Goal: Task Accomplishment & Management: Use online tool/utility

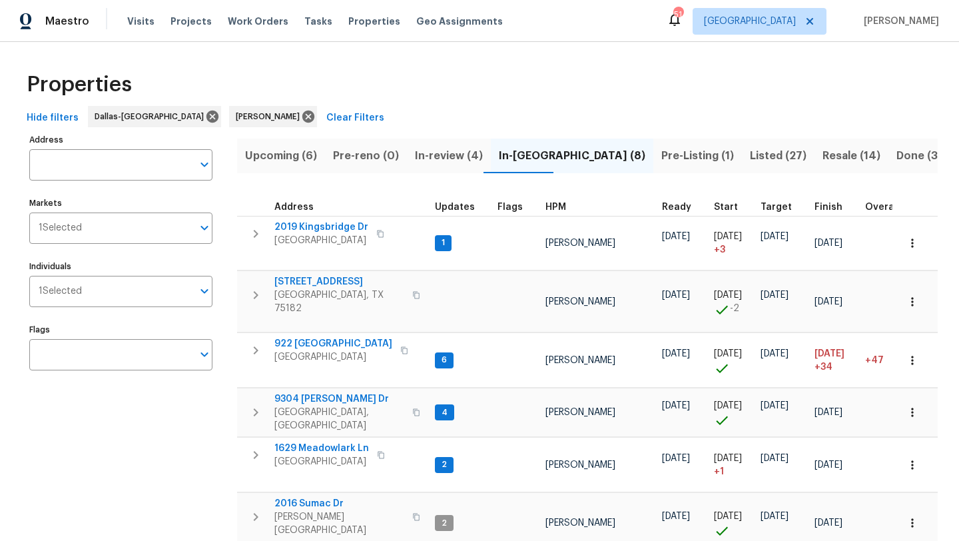
click at [283, 150] on span "Upcoming (6)" at bounding box center [281, 155] width 72 height 19
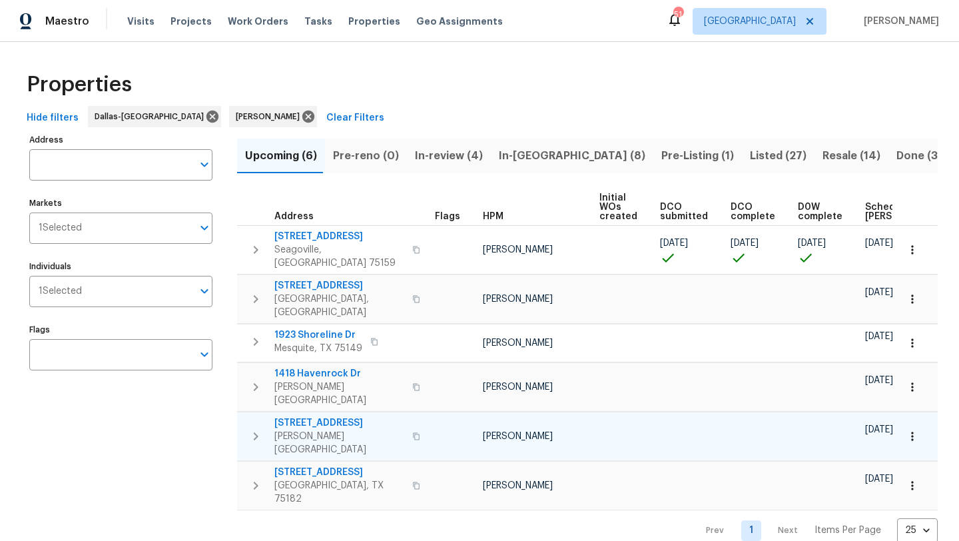
click at [339, 416] on span "2910 Panhandle Dr" at bounding box center [339, 422] width 130 height 13
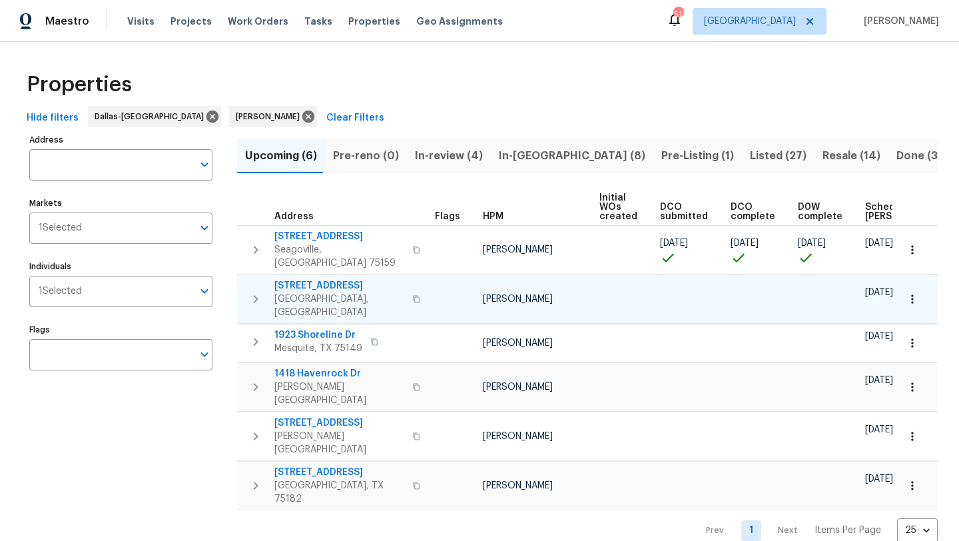
click at [348, 279] on span "9722 Links Fairway Dr" at bounding box center [339, 285] width 130 height 13
click at [345, 367] on span "1418 Havenrock Dr" at bounding box center [339, 373] width 130 height 13
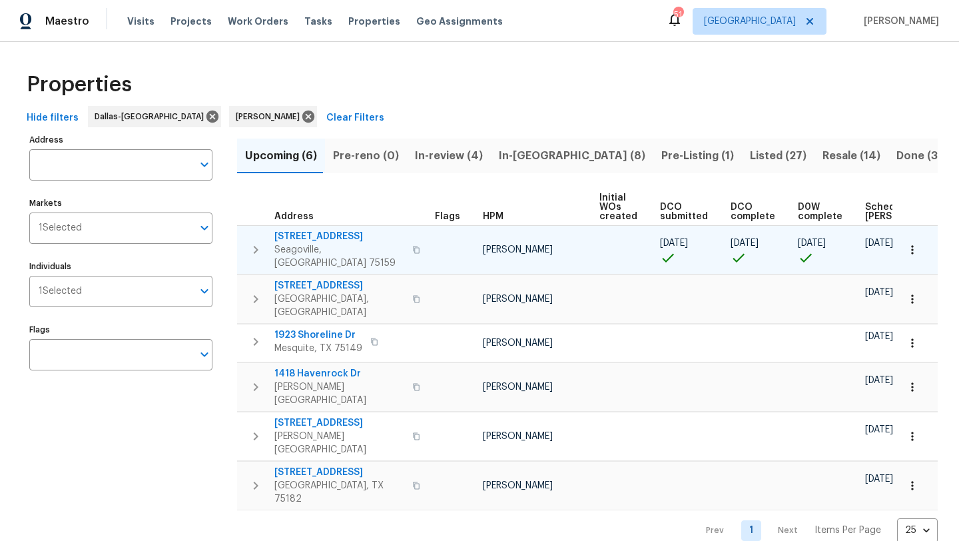
click at [918, 243] on icon "button" at bounding box center [912, 249] width 13 height 13
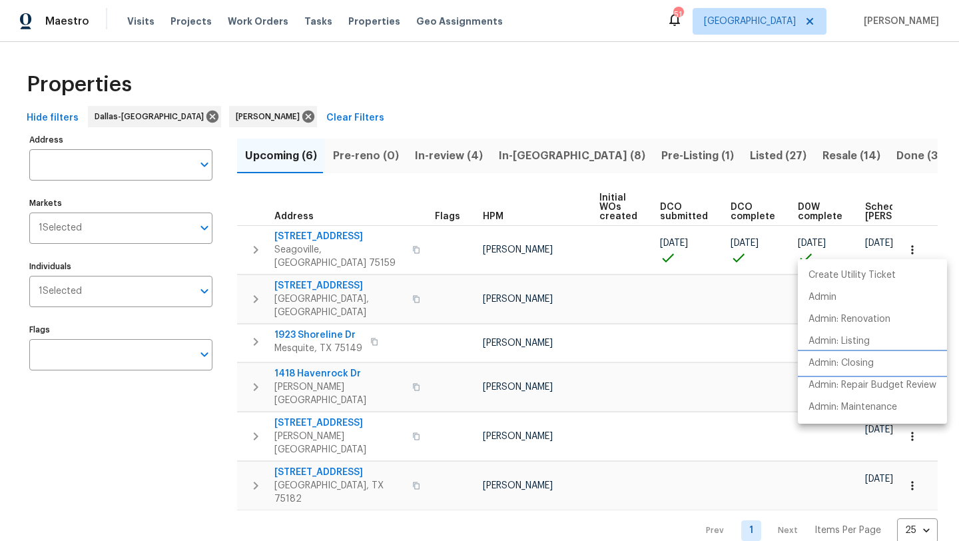
click at [863, 363] on p "Admin: Closing" at bounding box center [840, 363] width 65 height 14
click at [534, 150] on div at bounding box center [479, 270] width 959 height 541
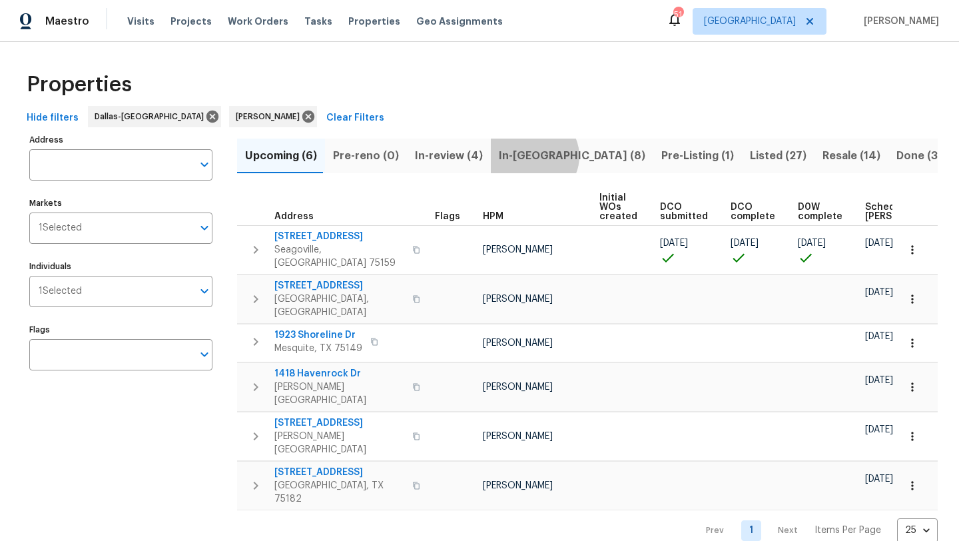
click at [525, 156] on span "In-reno (8)" at bounding box center [572, 155] width 146 height 19
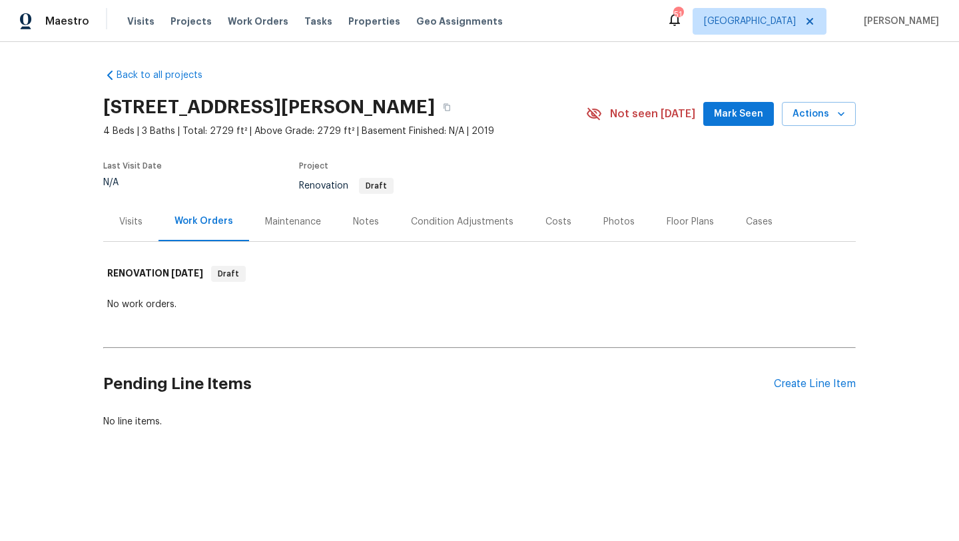
click at [560, 221] on div "Costs" at bounding box center [558, 221] width 26 height 13
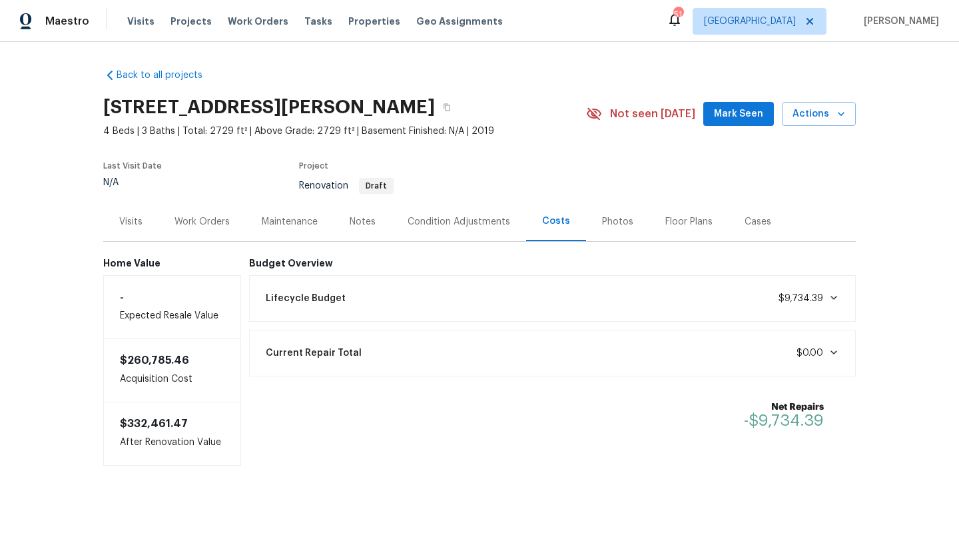
click at [132, 217] on div "Visits" at bounding box center [130, 221] width 23 height 13
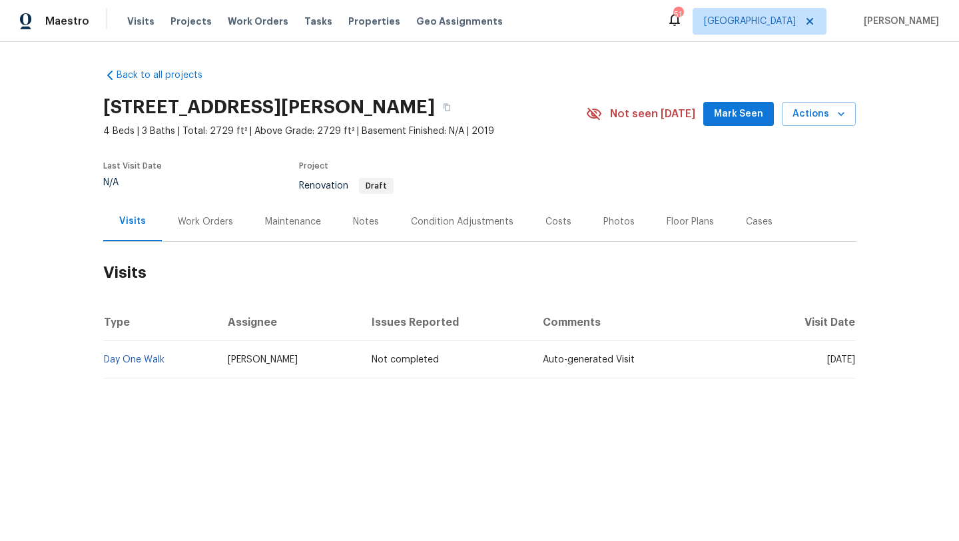
click at [439, 216] on div "Condition Adjustments" at bounding box center [462, 221] width 103 height 13
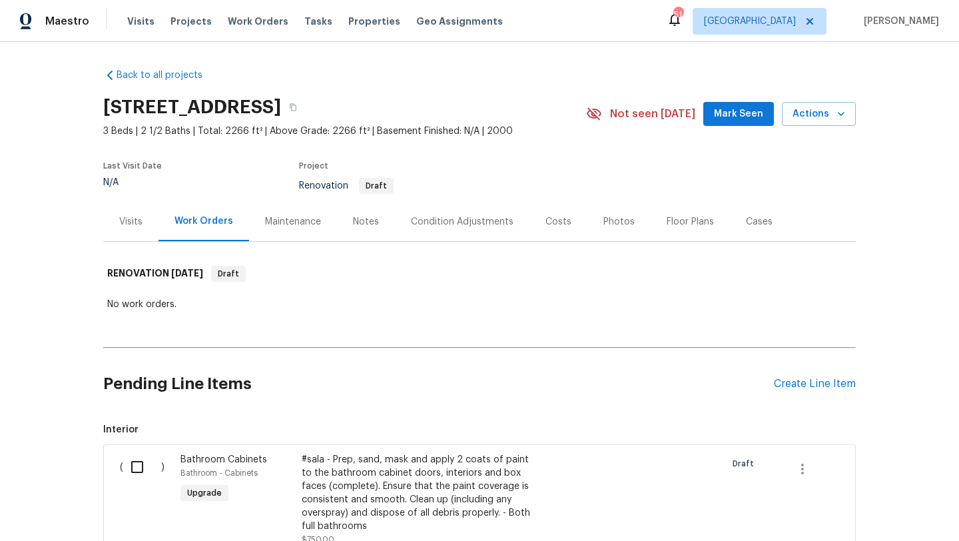
click at [557, 222] on div "Costs" at bounding box center [558, 221] width 26 height 13
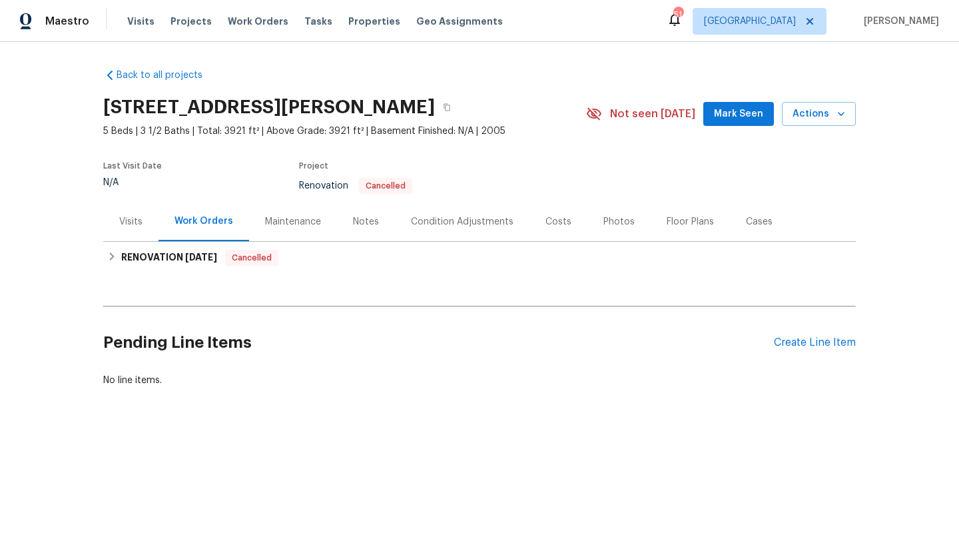
click at [554, 223] on div "Costs" at bounding box center [558, 221] width 26 height 13
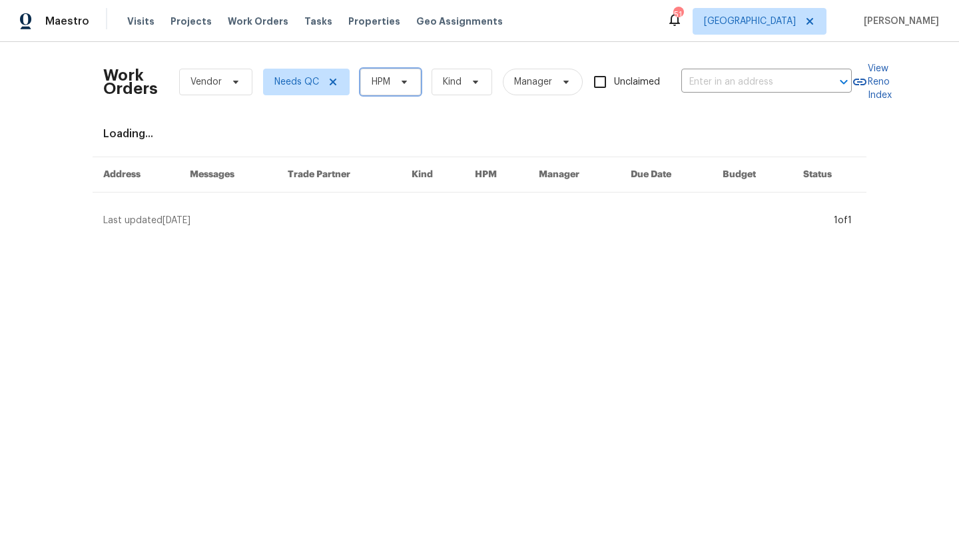
click at [398, 85] on span at bounding box center [402, 82] width 15 height 11
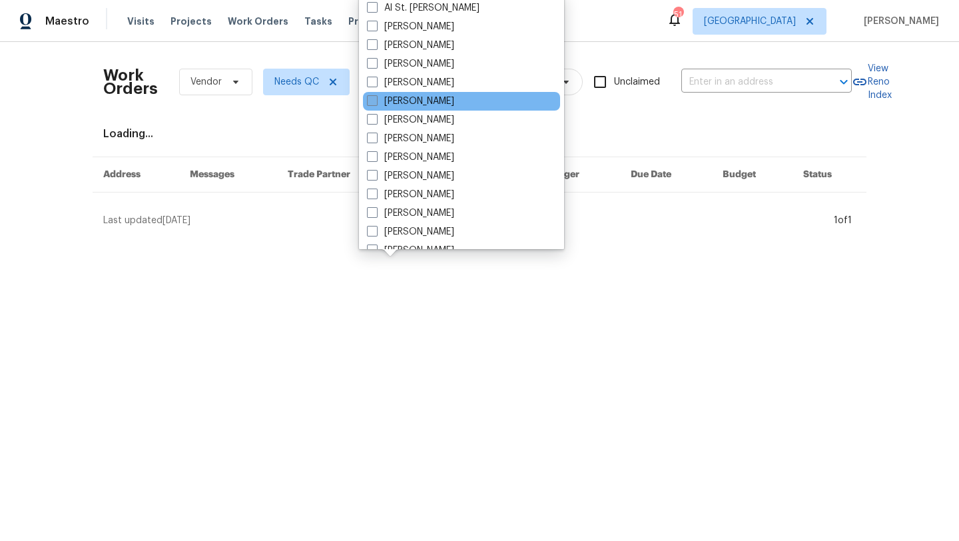
click at [408, 100] on label "[PERSON_NAME]" at bounding box center [410, 101] width 87 height 13
click at [376, 100] on input "[PERSON_NAME]" at bounding box center [371, 99] width 9 height 9
checkbox input "true"
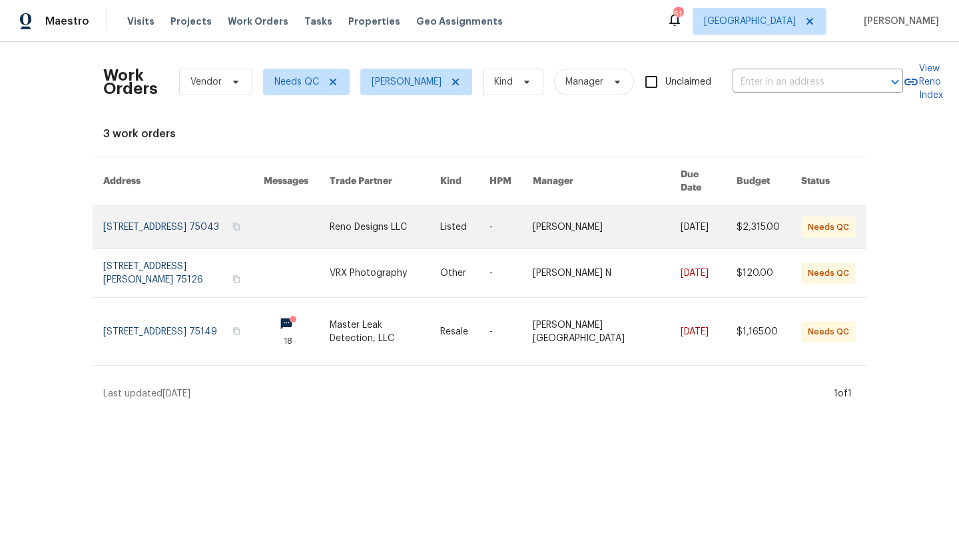
click at [356, 211] on link at bounding box center [385, 227] width 110 height 43
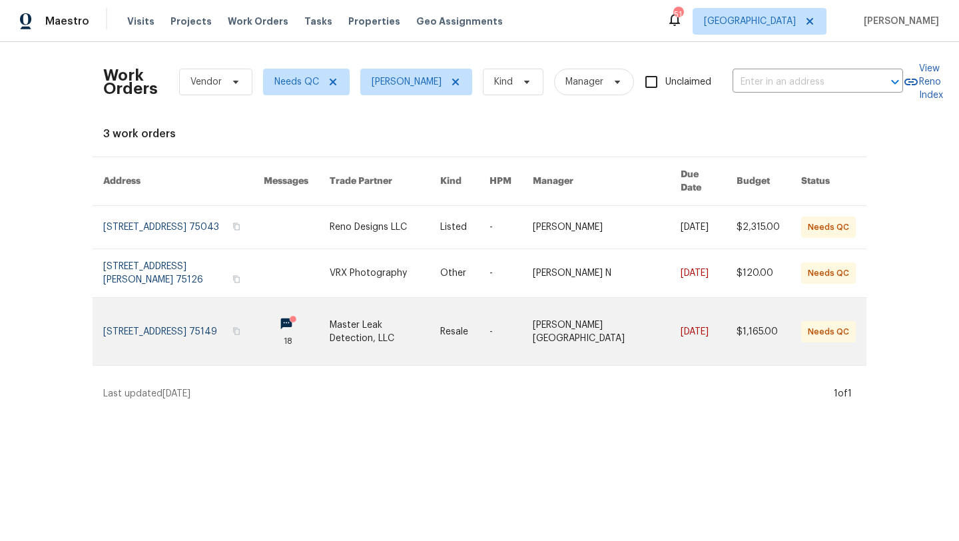
click at [389, 324] on link at bounding box center [385, 331] width 110 height 67
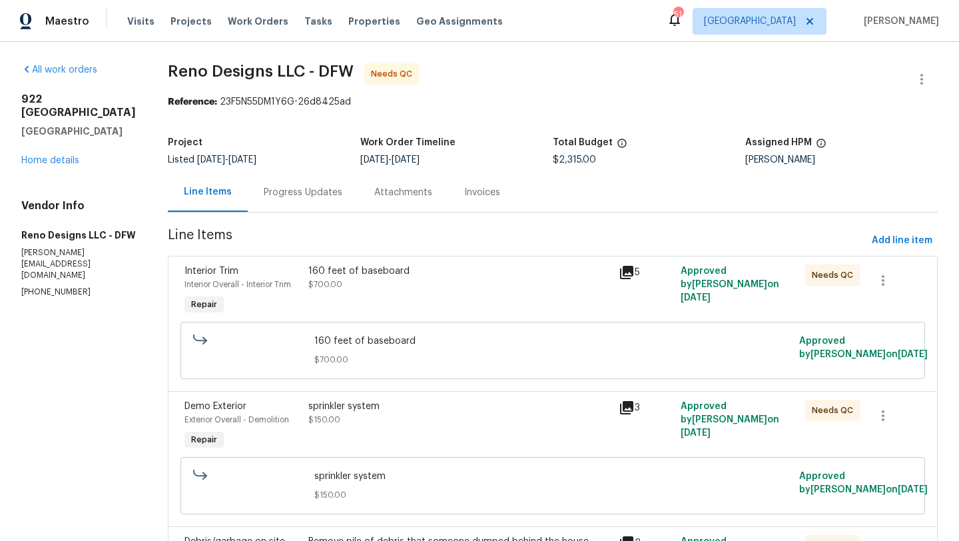
click at [444, 274] on div "160 feet of baseboard" at bounding box center [459, 270] width 302 height 13
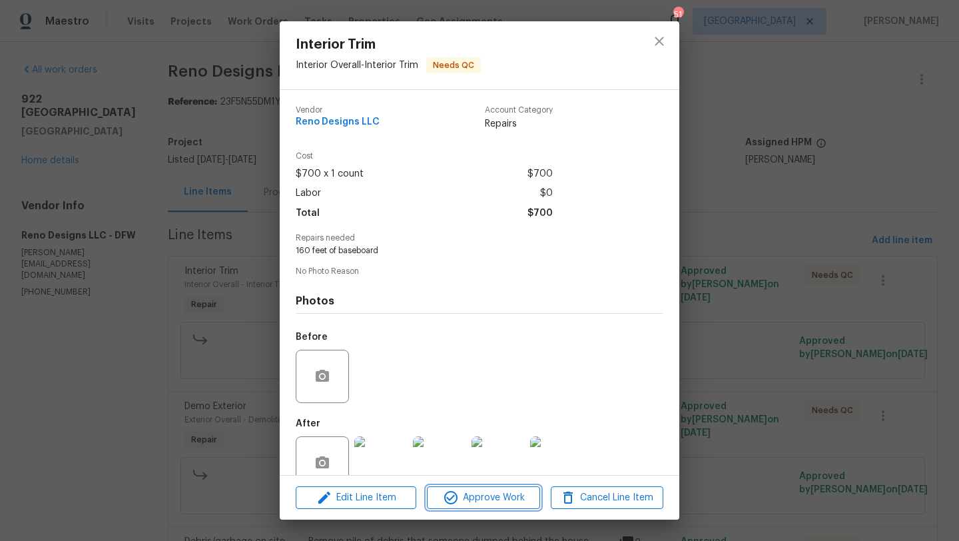
click at [500, 494] on span "Approve Work" at bounding box center [483, 497] width 105 height 17
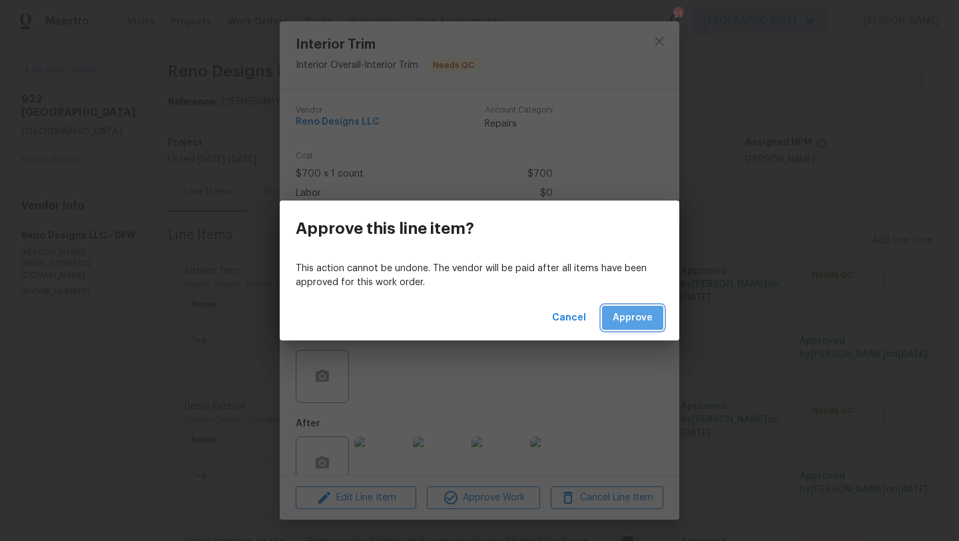
click at [626, 314] on span "Approve" at bounding box center [633, 318] width 40 height 17
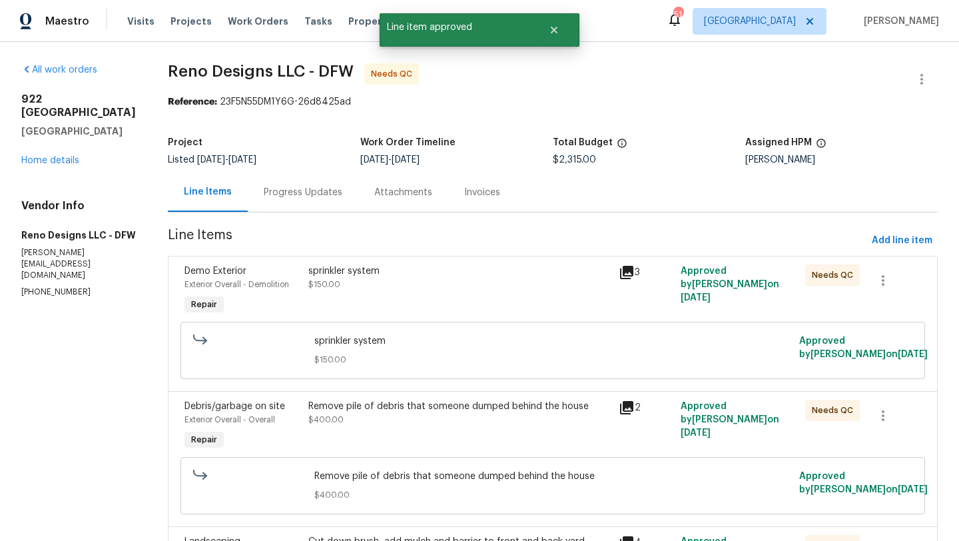
click at [513, 302] on div "sprinkler system $150.00" at bounding box center [459, 290] width 310 height 61
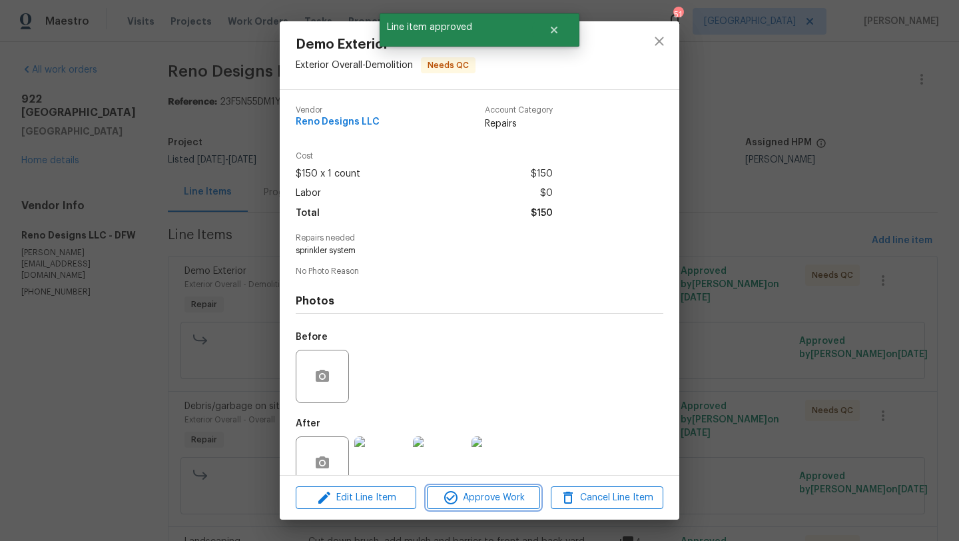
click at [518, 498] on span "Approve Work" at bounding box center [483, 497] width 105 height 17
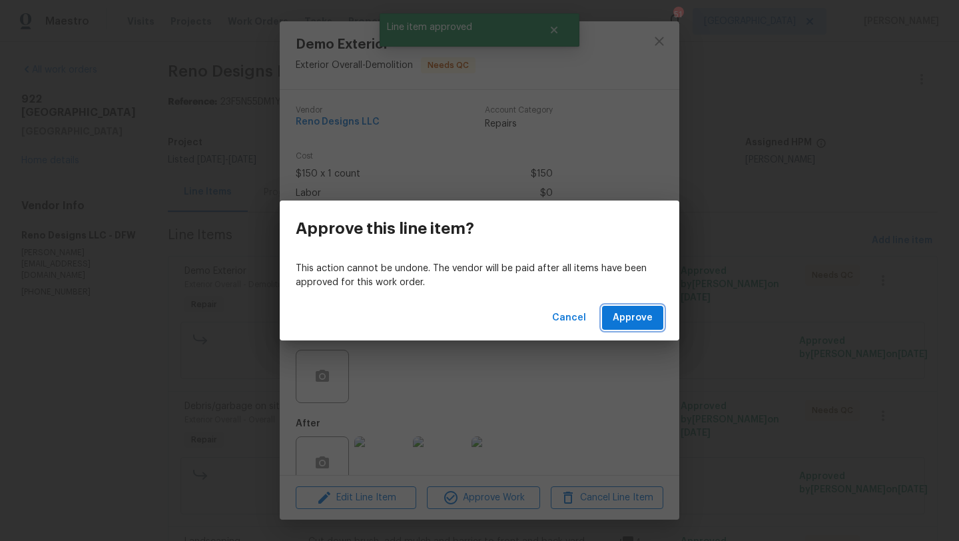
click at [617, 315] on span "Approve" at bounding box center [633, 318] width 40 height 17
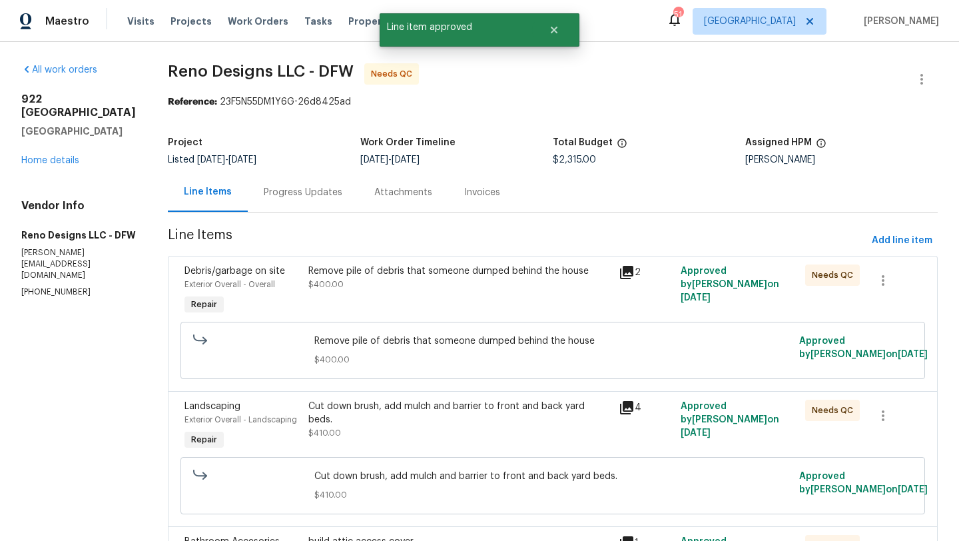
click at [427, 281] on div "Remove pile of debris that someone dumped behind the house $400.00" at bounding box center [459, 277] width 302 height 27
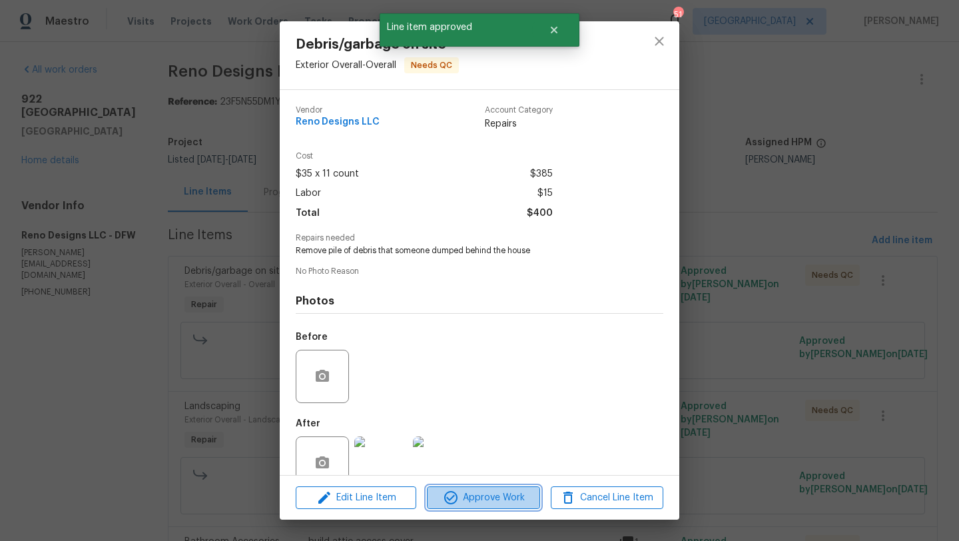
click at [491, 491] on span "Approve Work" at bounding box center [483, 497] width 105 height 17
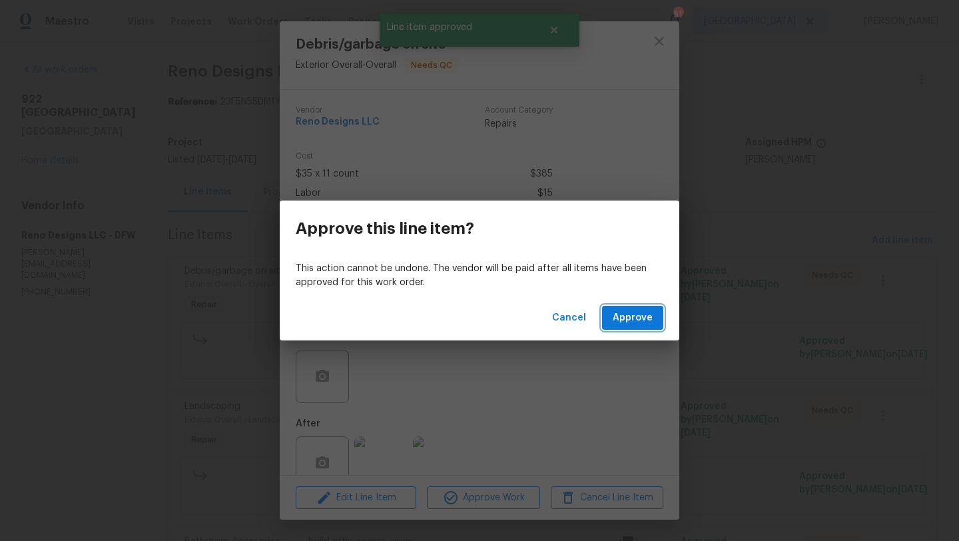
click at [618, 320] on span "Approve" at bounding box center [633, 318] width 40 height 17
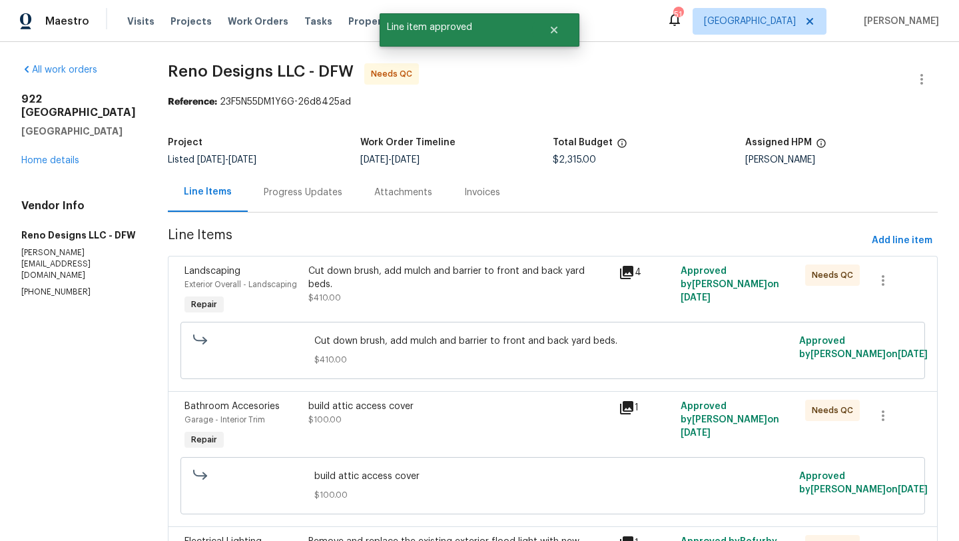
click at [465, 278] on div "Cut down brush, add mulch and barrier to front and back yard beds. $410.00" at bounding box center [459, 284] width 302 height 40
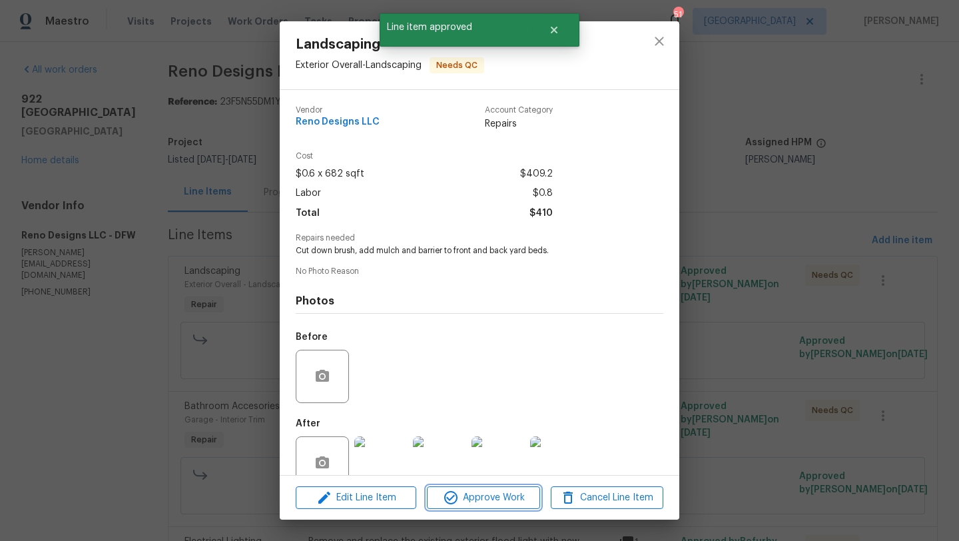
click at [503, 497] on span "Approve Work" at bounding box center [483, 497] width 105 height 17
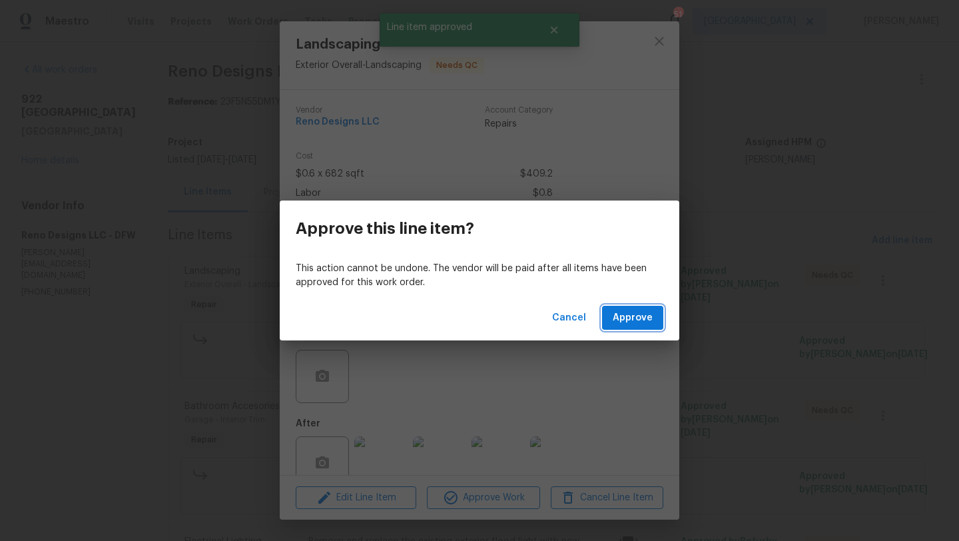
click at [620, 326] on button "Approve" at bounding box center [632, 318] width 61 height 25
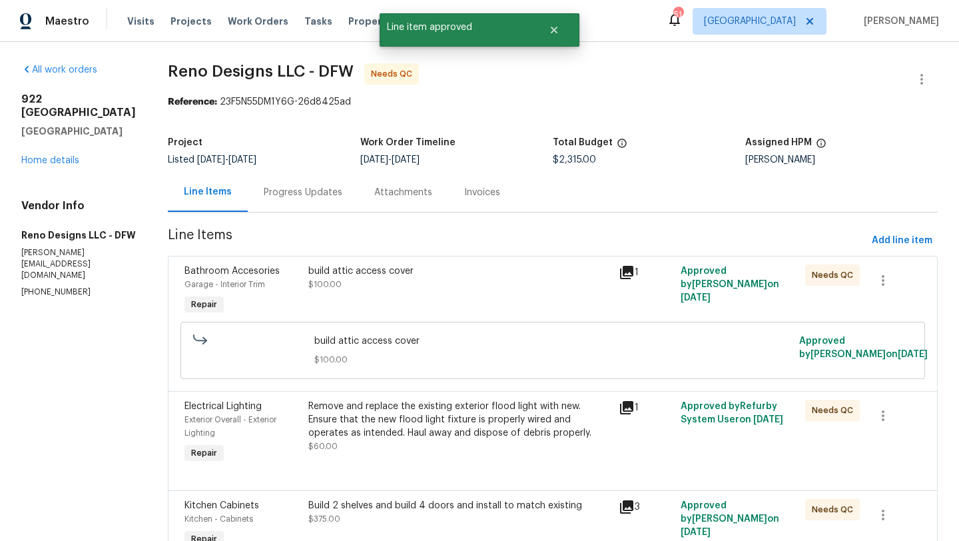
click at [425, 280] on div "build attic access cover $100.00" at bounding box center [459, 277] width 302 height 27
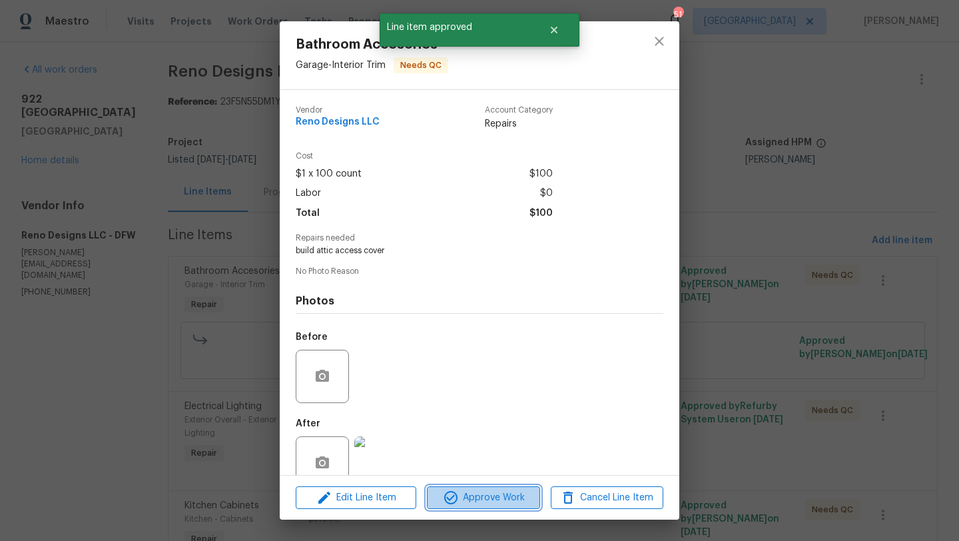
click at [492, 491] on span "Approve Work" at bounding box center [483, 497] width 105 height 17
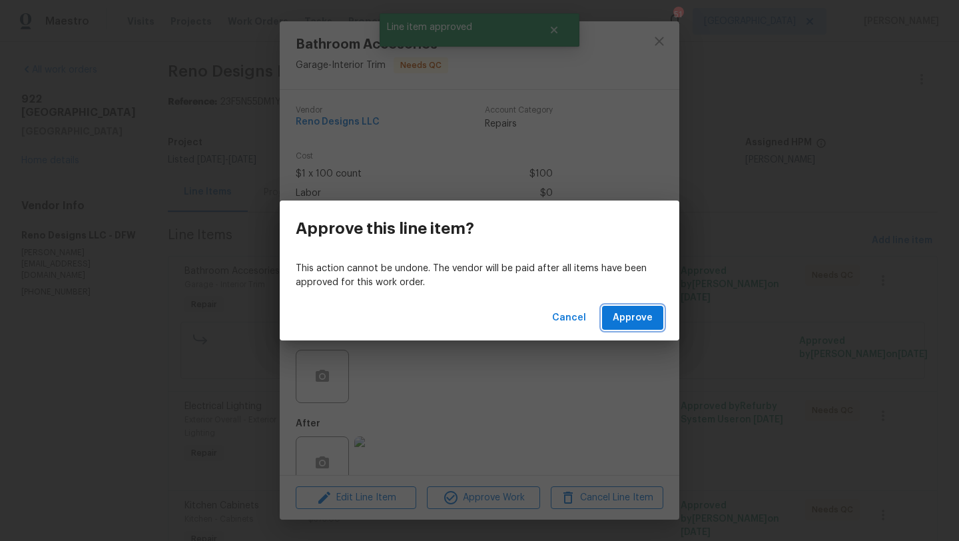
click at [624, 316] on span "Approve" at bounding box center [633, 318] width 40 height 17
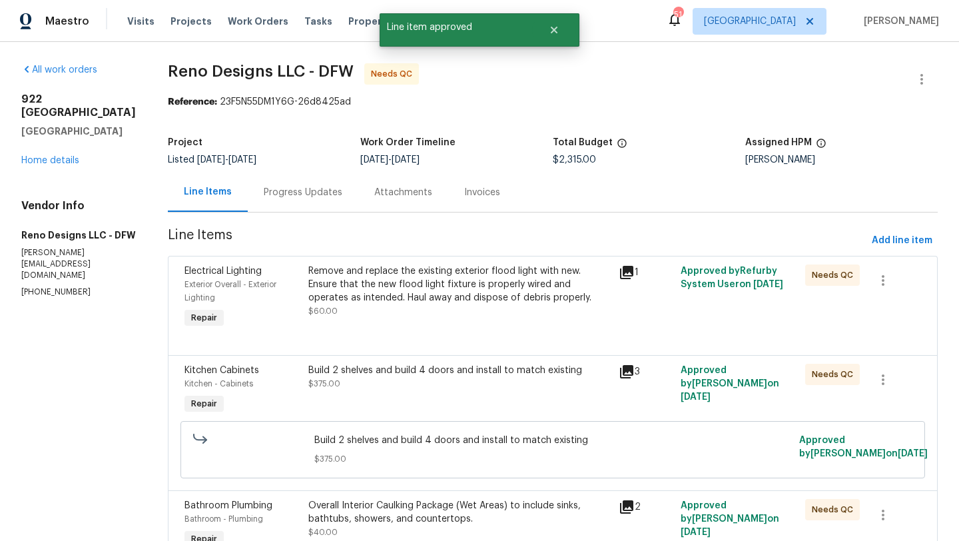
click at [426, 280] on div "Remove and replace the existing exterior flood light with new. Ensure that the …" at bounding box center [459, 284] width 302 height 40
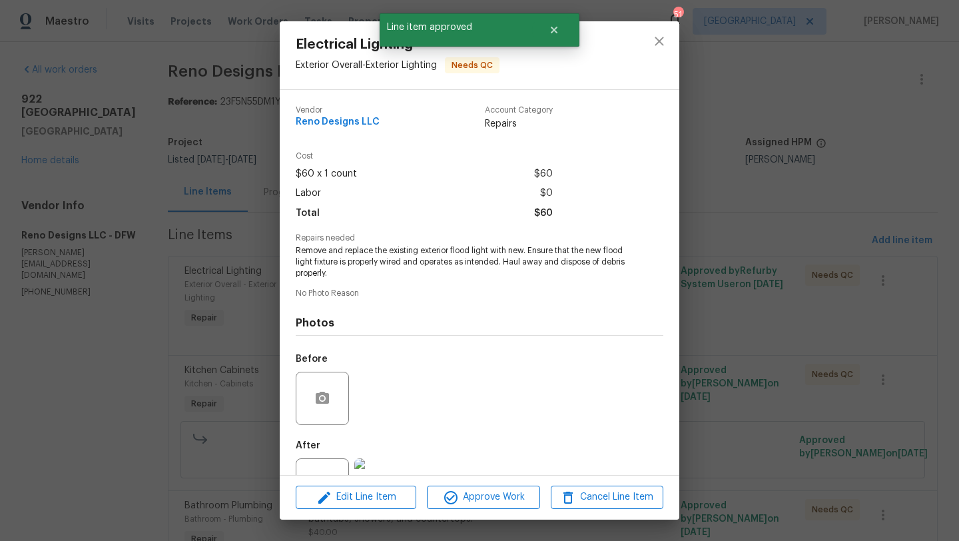
click at [483, 511] on div "Edit Line Item Approve Work Cancel Line Item" at bounding box center [479, 497] width 399 height 45
click at [487, 501] on span "Approve Work" at bounding box center [483, 497] width 105 height 17
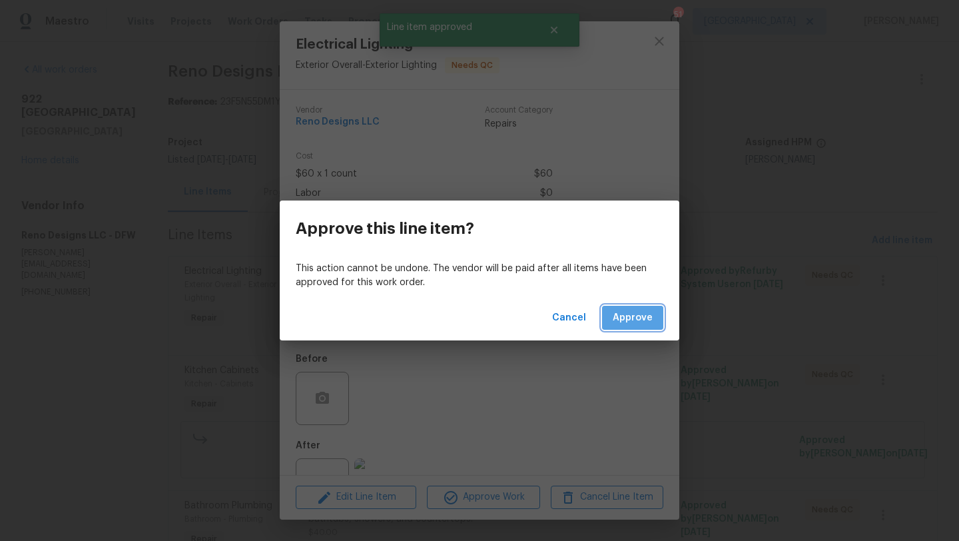
click at [628, 312] on span "Approve" at bounding box center [633, 318] width 40 height 17
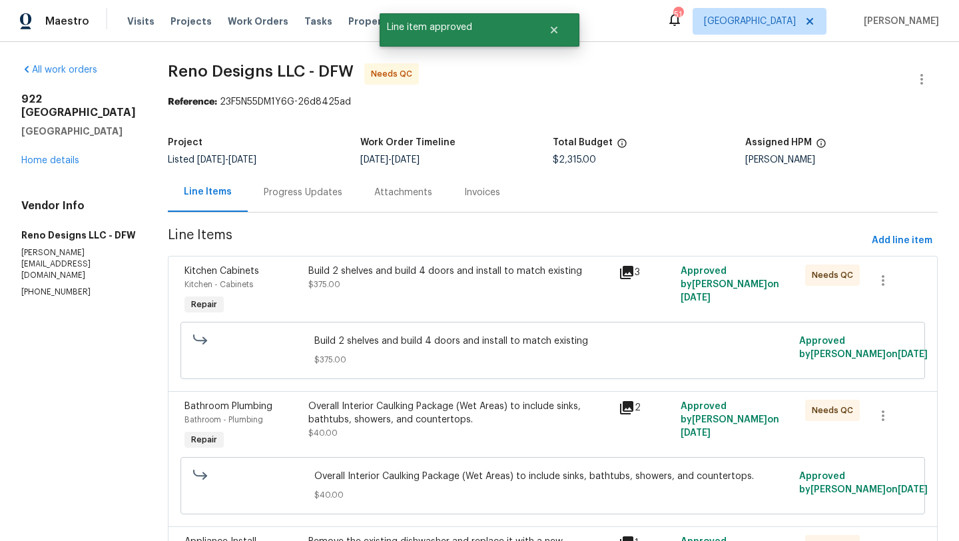
click at [503, 272] on div "Build 2 shelves and build 4 doors and install to match existing" at bounding box center [459, 270] width 302 height 13
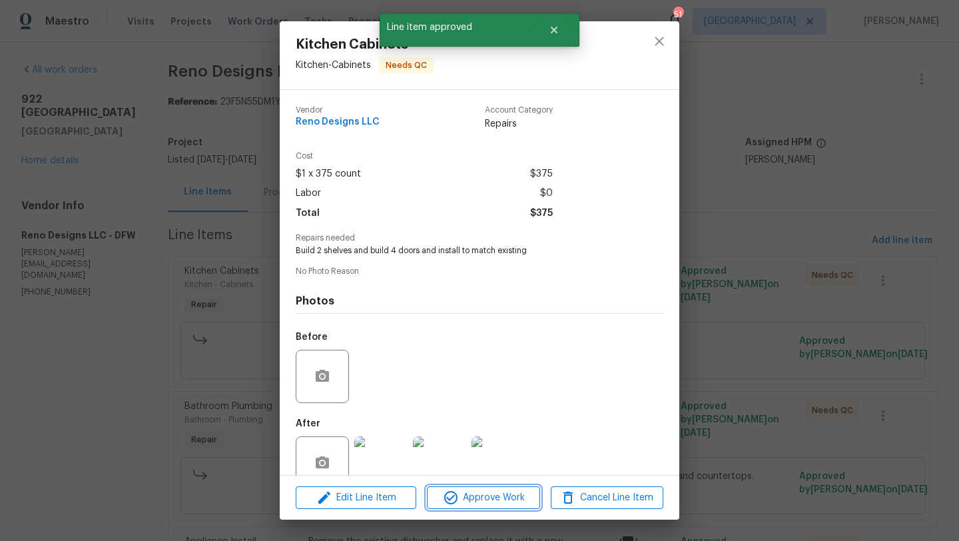
click at [508, 496] on span "Approve Work" at bounding box center [483, 497] width 105 height 17
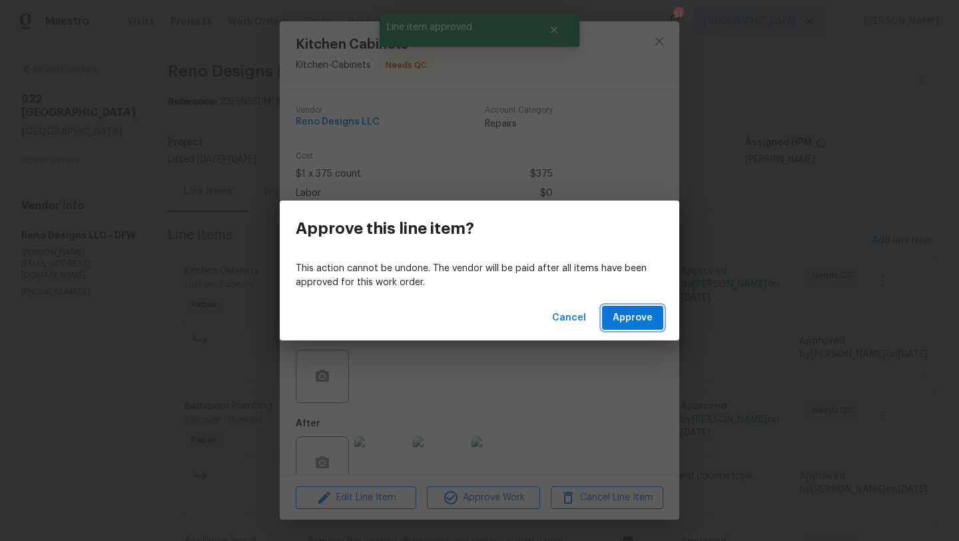
click at [625, 316] on span "Approve" at bounding box center [633, 318] width 40 height 17
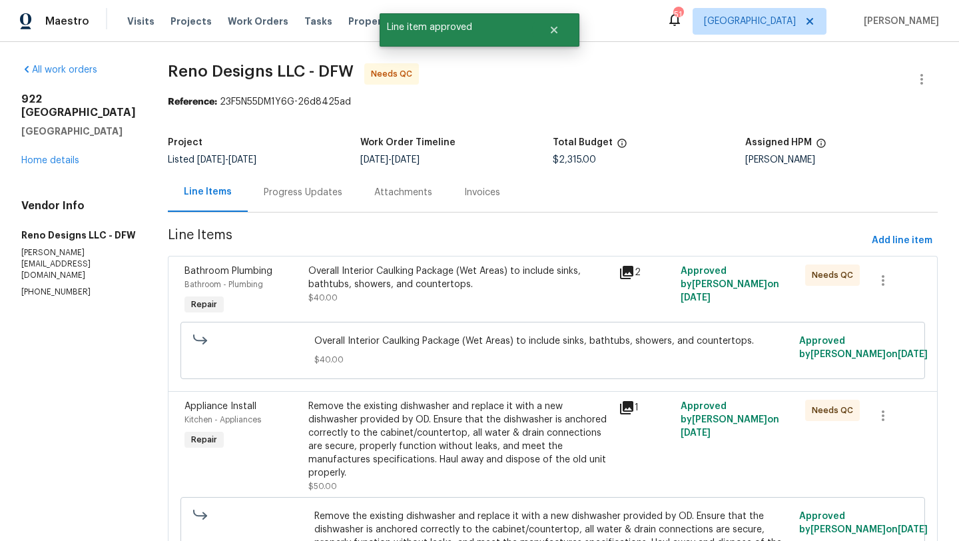
click at [434, 285] on div "Overall Interior Caulking Package (Wet Areas) to include sinks, bathtubs, showe…" at bounding box center [459, 277] width 302 height 27
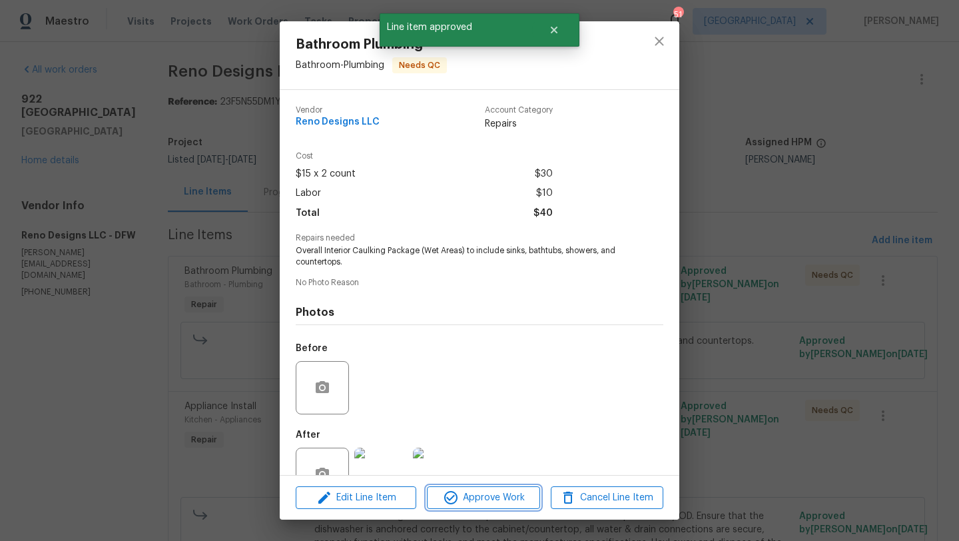
click at [509, 503] on span "Approve Work" at bounding box center [483, 497] width 105 height 17
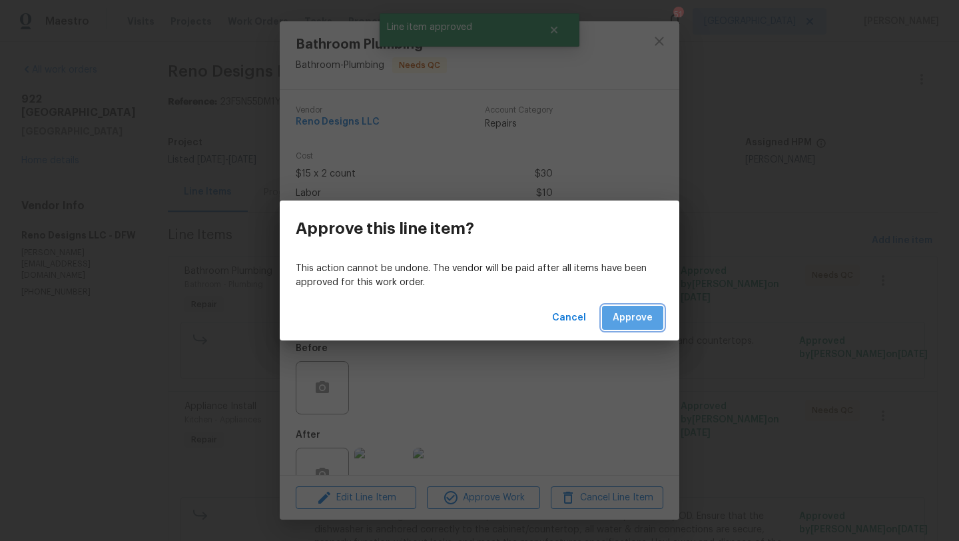
click at [617, 321] on span "Approve" at bounding box center [633, 318] width 40 height 17
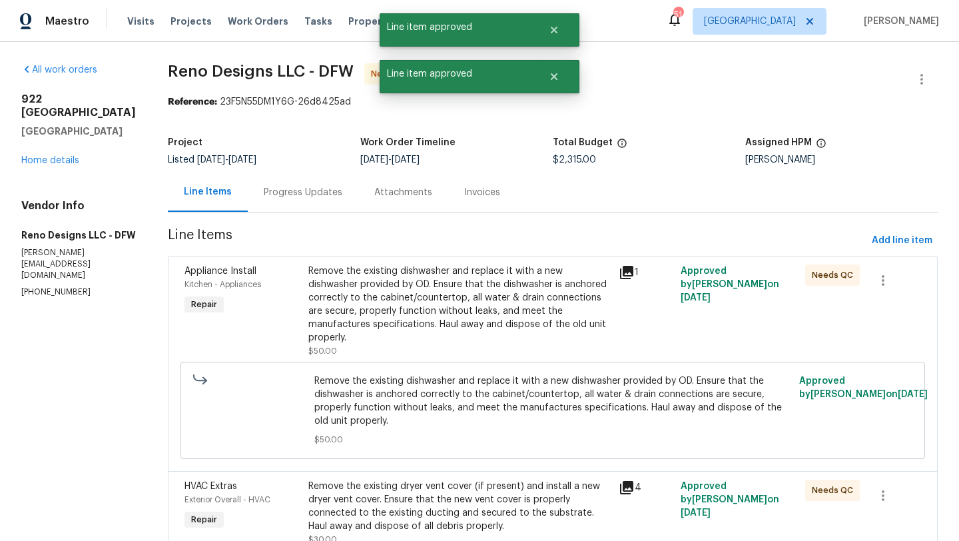
click at [427, 296] on div "Remove the existing dishwasher and replace it with a new dishwasher provided by…" at bounding box center [459, 304] width 302 height 80
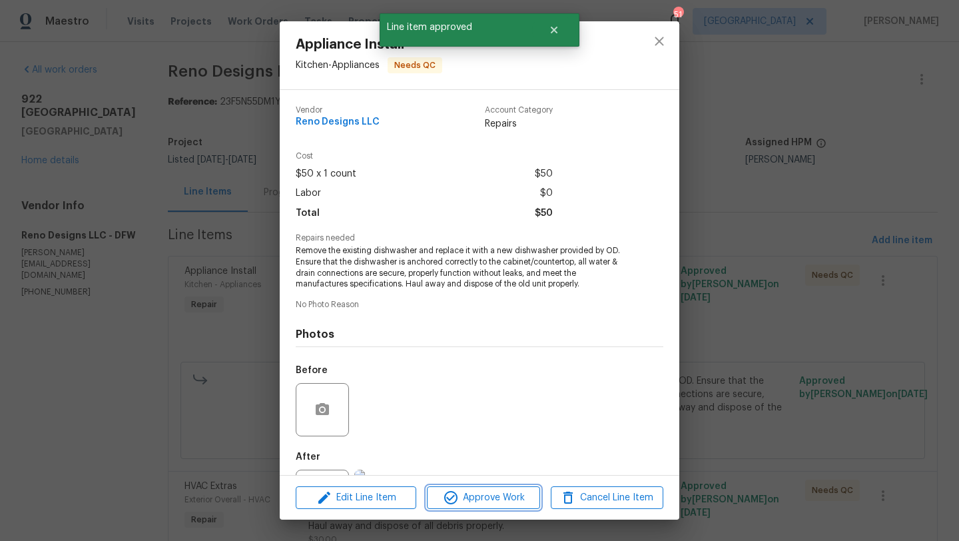
click at [499, 491] on span "Approve Work" at bounding box center [483, 497] width 105 height 17
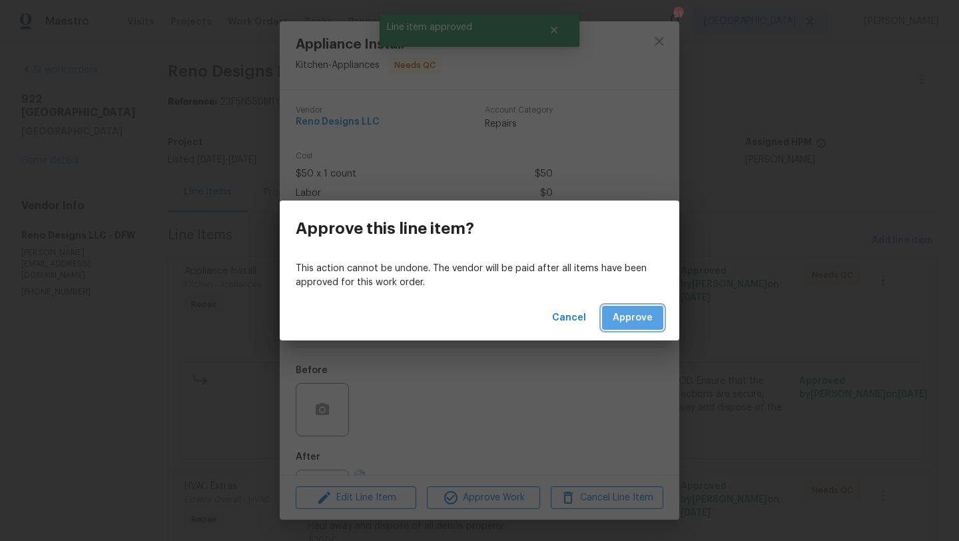
click at [623, 312] on span "Approve" at bounding box center [633, 318] width 40 height 17
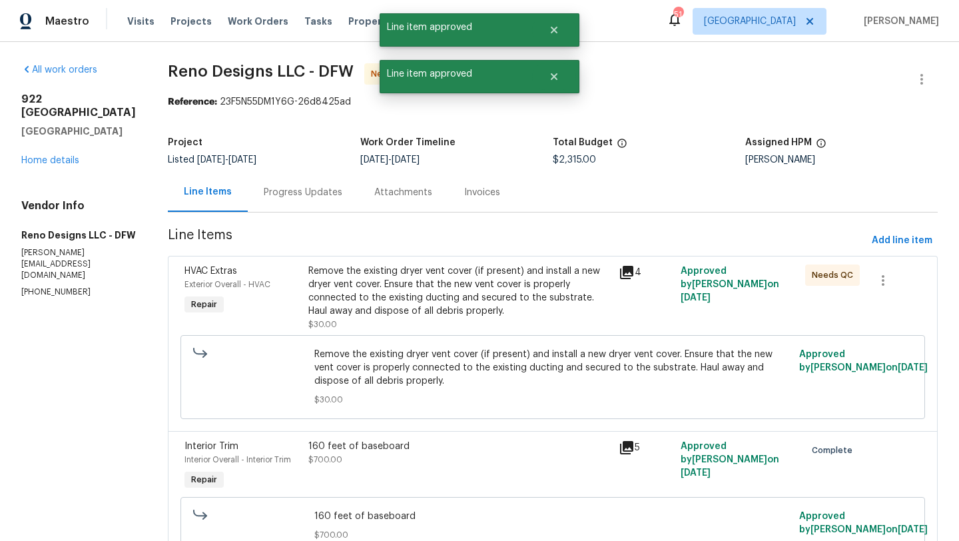
click at [449, 298] on div "Remove the existing dryer vent cover (if present) and install a new dryer vent …" at bounding box center [459, 290] width 302 height 53
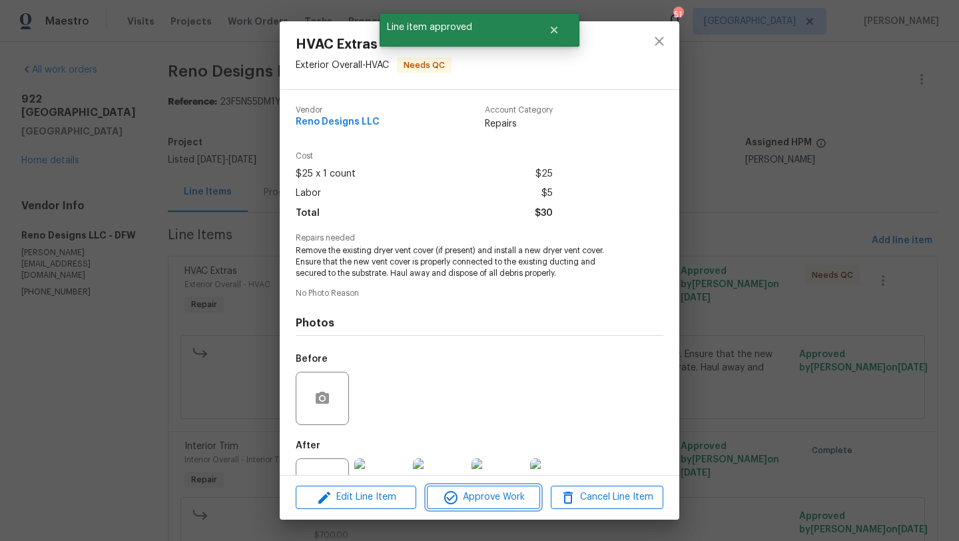
click at [496, 491] on span "Approve Work" at bounding box center [483, 497] width 105 height 17
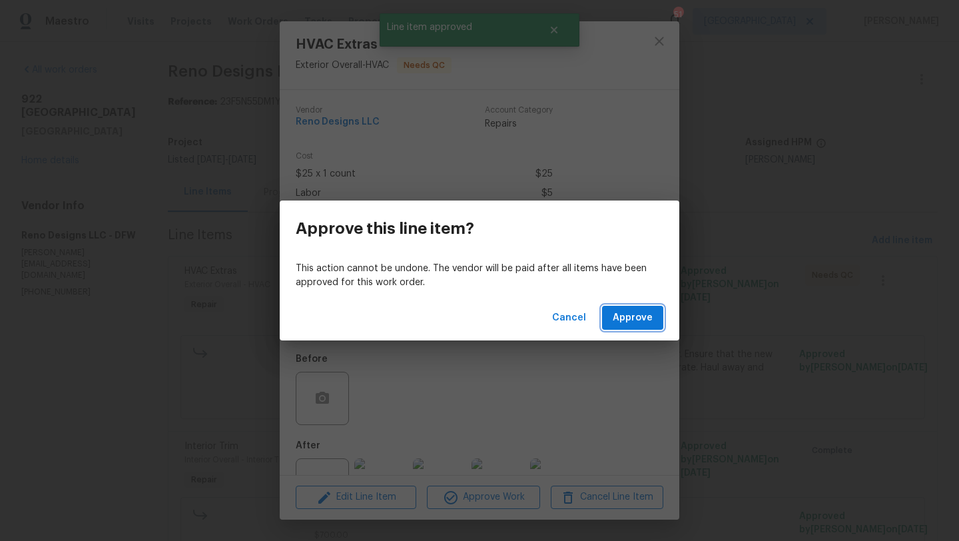
click at [623, 310] on span "Approve" at bounding box center [633, 318] width 40 height 17
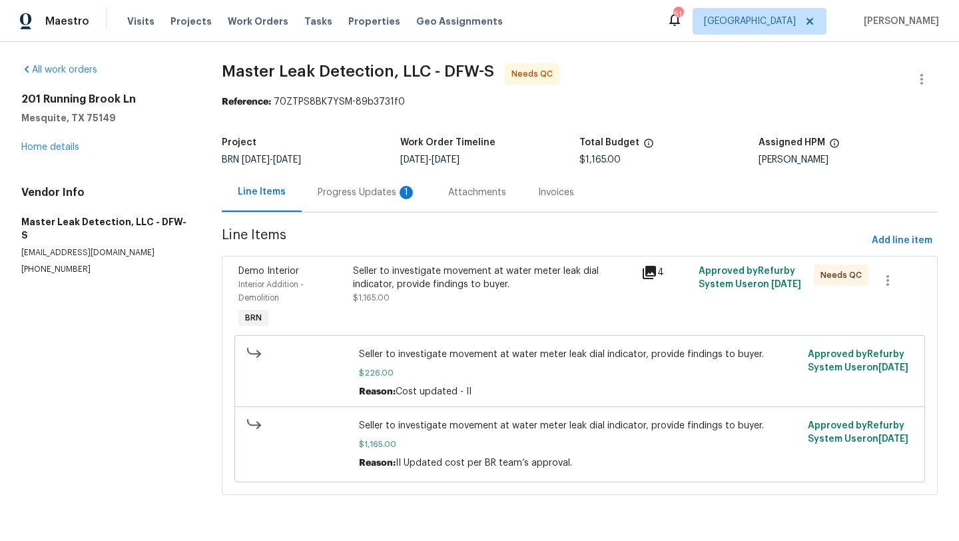
click at [366, 189] on div "Progress Updates 1" at bounding box center [367, 192] width 99 height 13
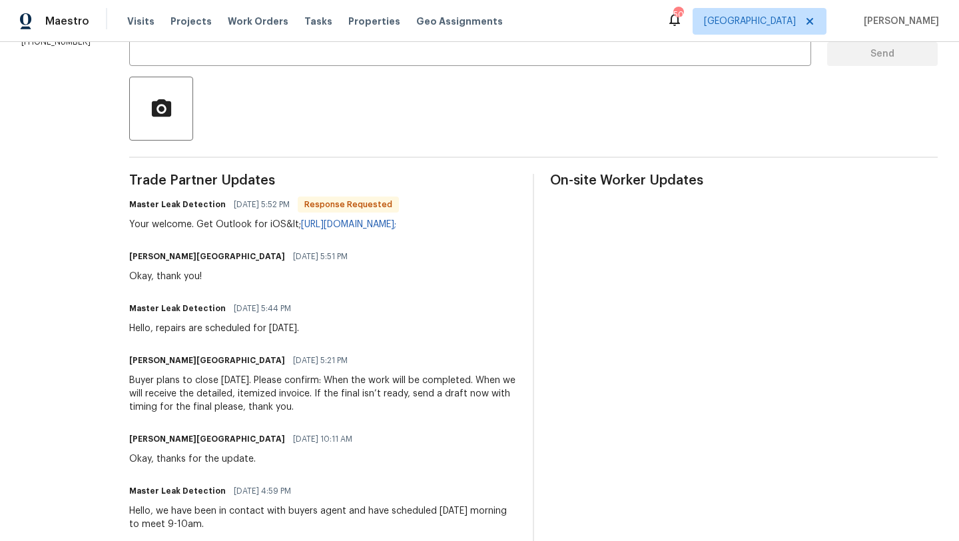
scroll to position [269, 0]
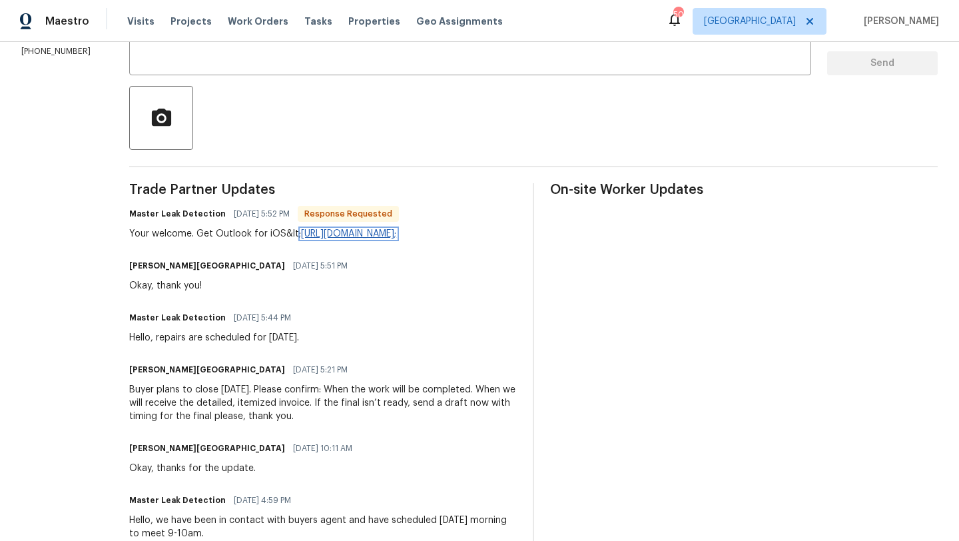
click at [396, 234] on link "[URL][DOMAIN_NAME];" at bounding box center [348, 233] width 95 height 9
